Goal: Contribute content

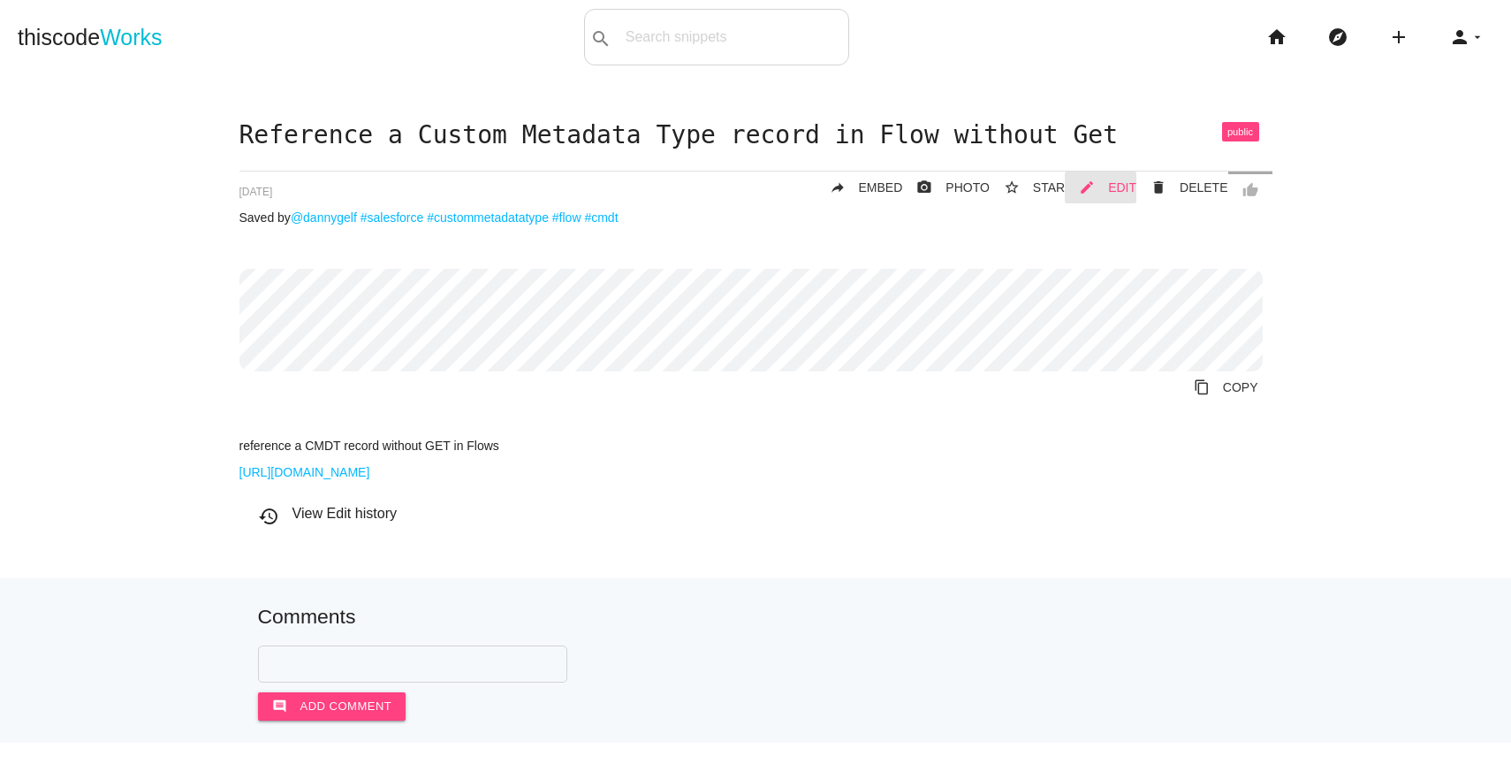
click at [1096, 194] on link "mode_edit EDIT" at bounding box center [1101, 187] width 72 height 32
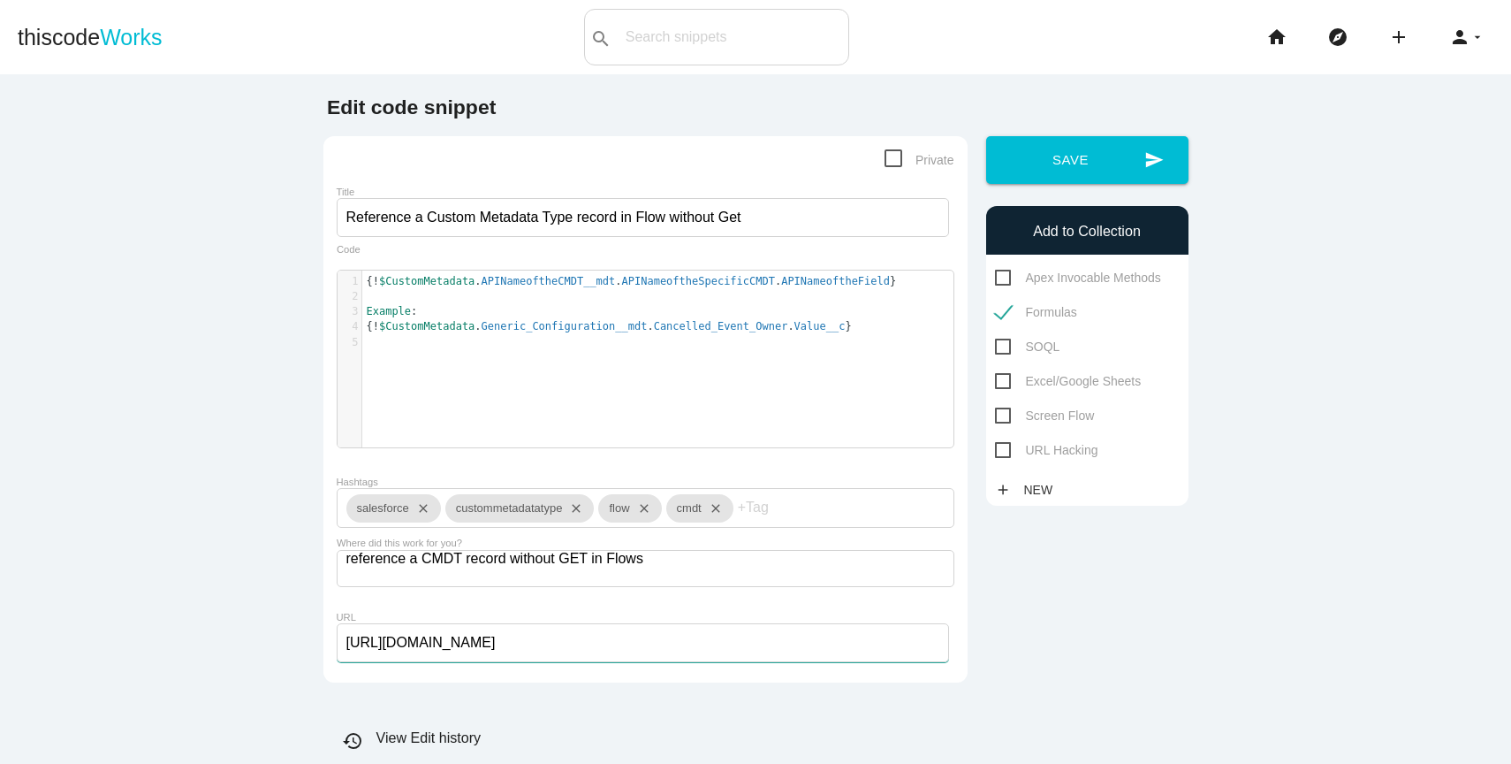
click at [483, 636] on input "https://salesforcetime.com/2024/04/06/using-custom-metadata-types-in-flow-witho…" at bounding box center [643, 642] width 612 height 39
paste input "help.salesforce.com/s/articleView?id=platform.custommetadatatypes_formula_field…"
type input "[URL][DOMAIN_NAME]"
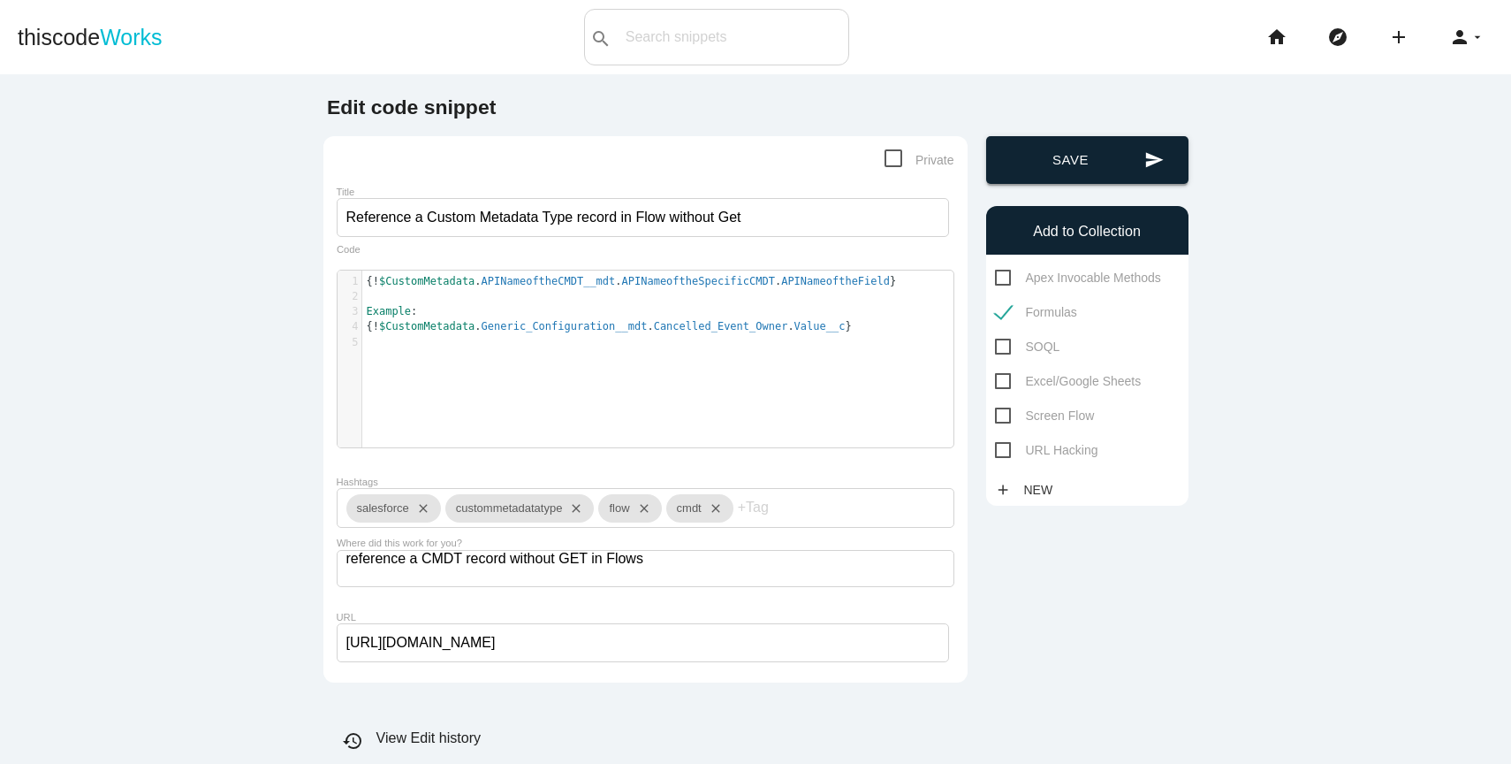
click at [1064, 145] on button "send Save" at bounding box center [1087, 160] width 202 height 48
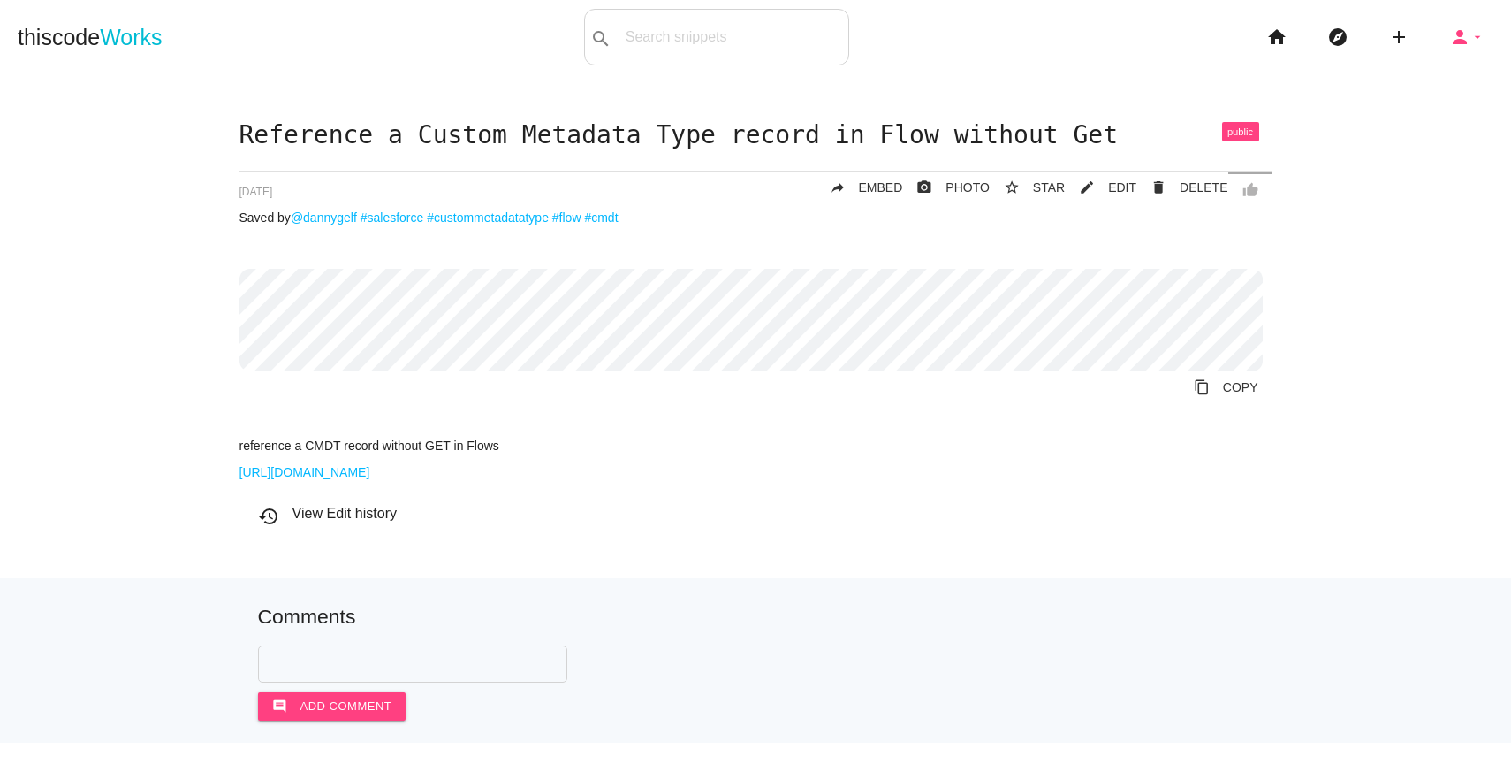
click at [1449, 46] on icon "person" at bounding box center [1459, 37] width 21 height 57
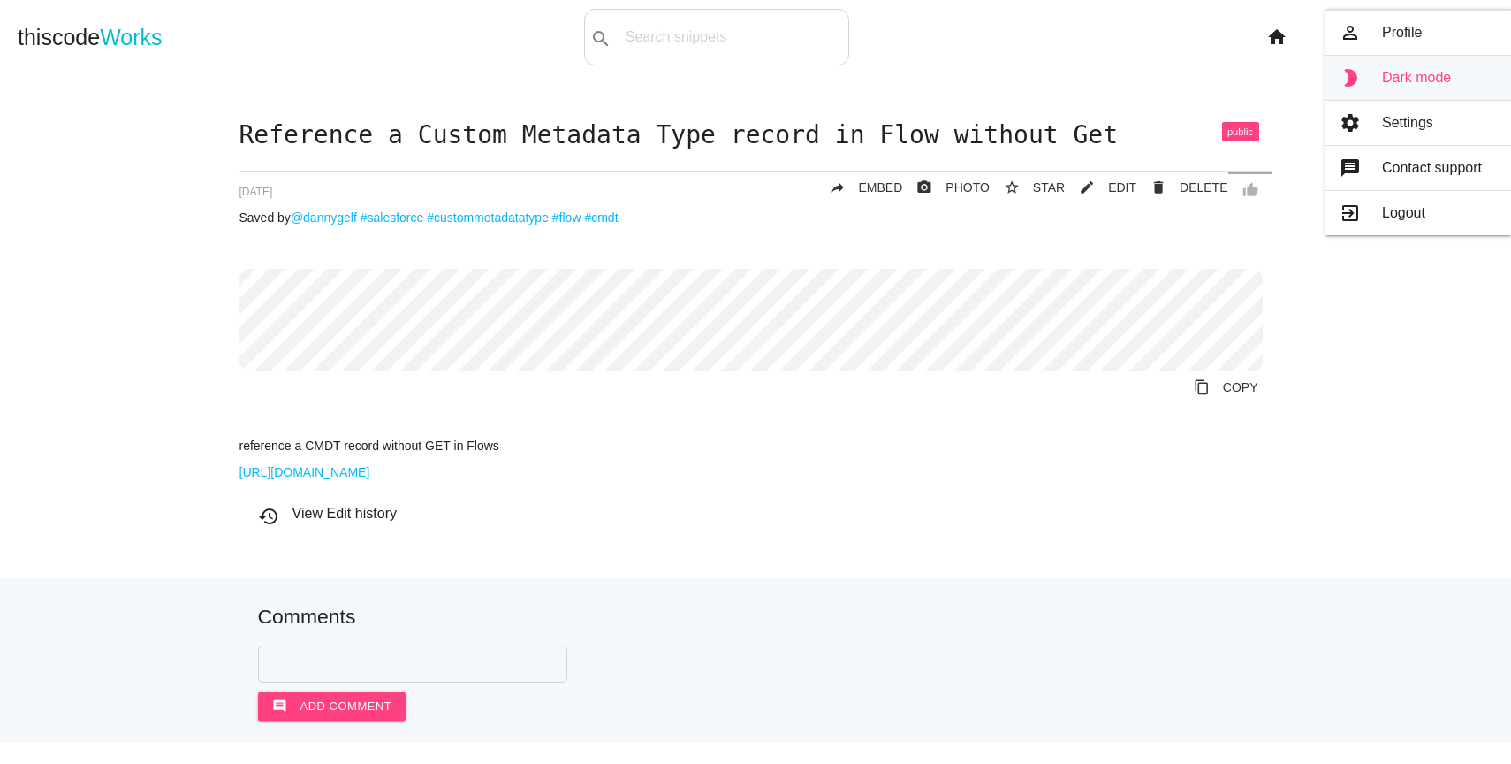
click at [1404, 70] on link "brightness_2 Dark mode" at bounding box center [1419, 78] width 186 height 44
